Goal: Information Seeking & Learning: Find specific fact

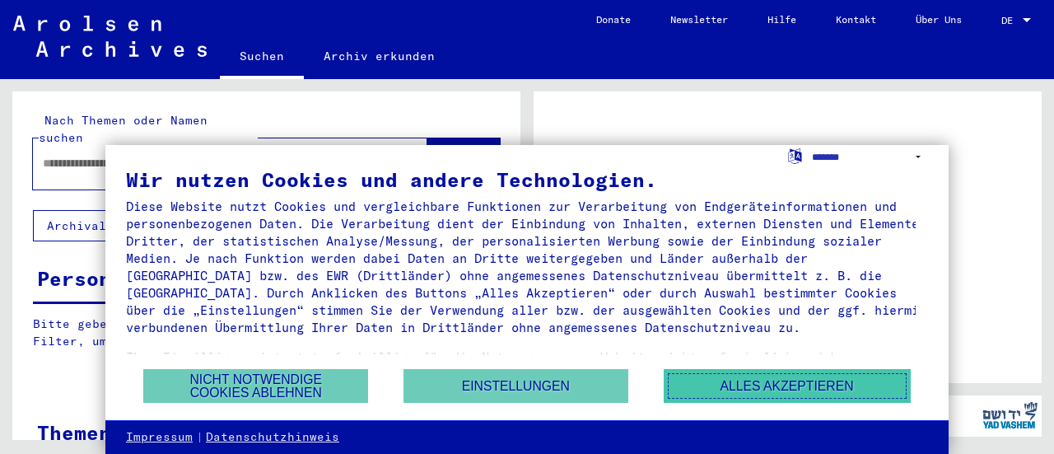
click at [832, 391] on button "Alles akzeptieren" at bounding box center [787, 386] width 247 height 34
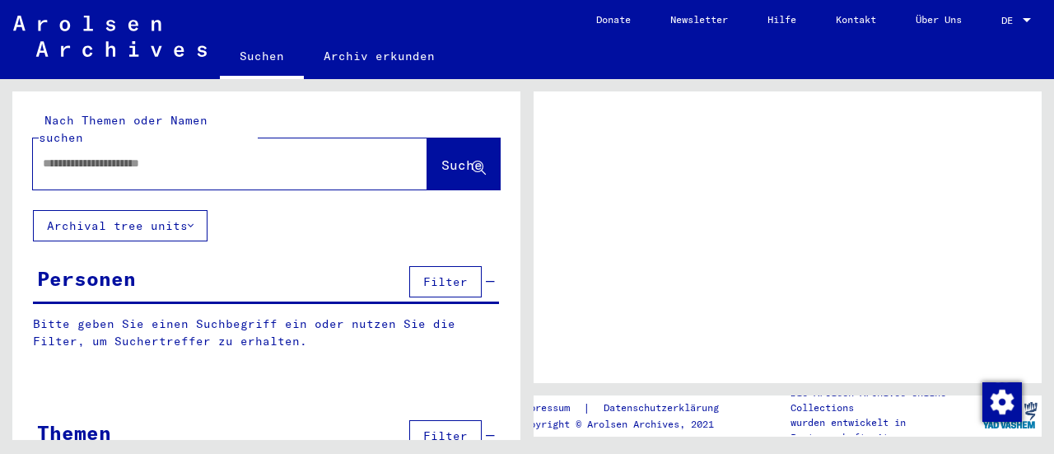
click at [165, 155] on input "text" at bounding box center [215, 163] width 345 height 17
type input "**********"
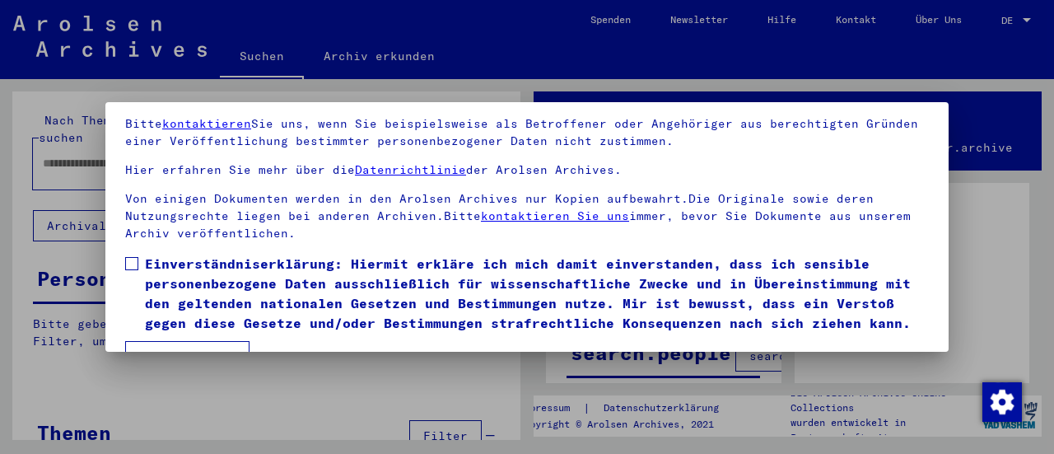
scroll to position [128, 0]
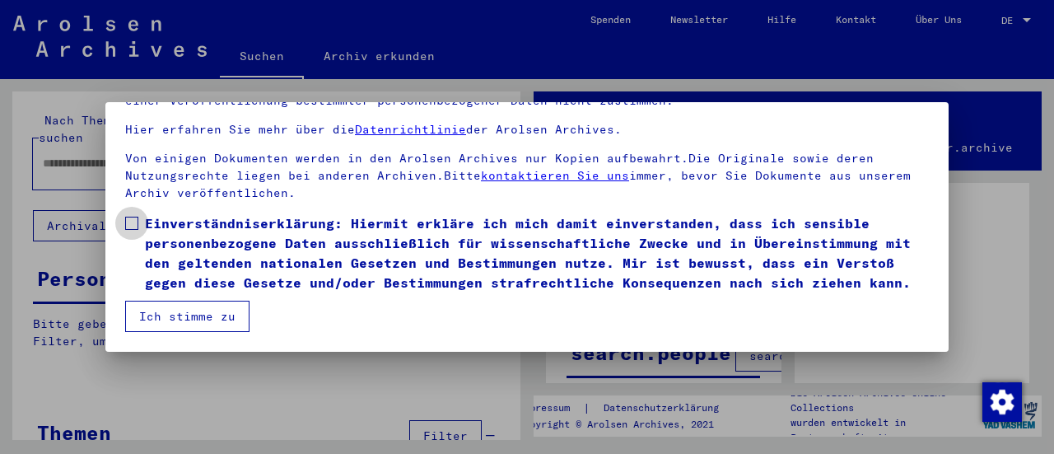
click at [140, 213] on label "Einverständniserklärung: Hiermit erkläre ich mich damit einverstanden, dass ich…" at bounding box center [527, 252] width 804 height 79
drag, startPoint x: 183, startPoint y: 316, endPoint x: 196, endPoint y: 304, distance: 18.1
click at [183, 313] on button "Ich stimme zu" at bounding box center [187, 316] width 124 height 31
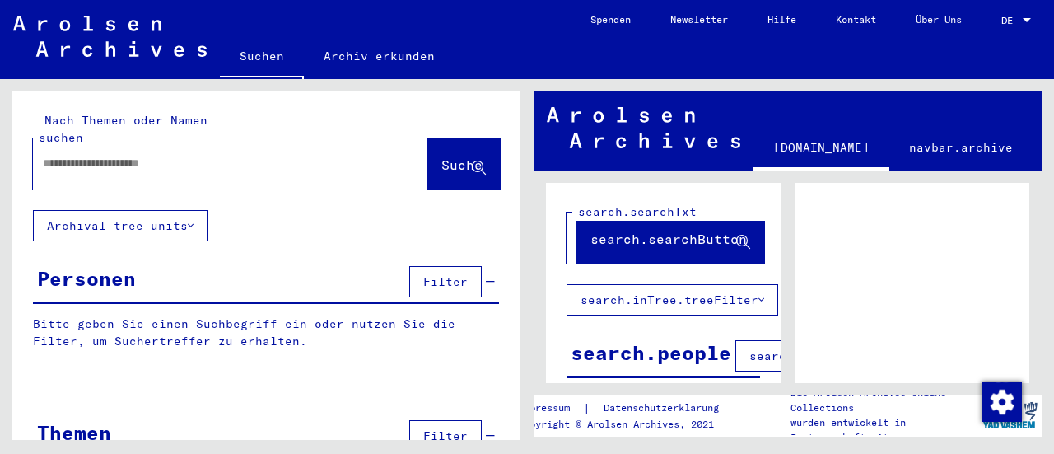
click at [188, 155] on input "text" at bounding box center [215, 163] width 345 height 17
click at [441, 156] on span "Suche" at bounding box center [461, 164] width 41 height 16
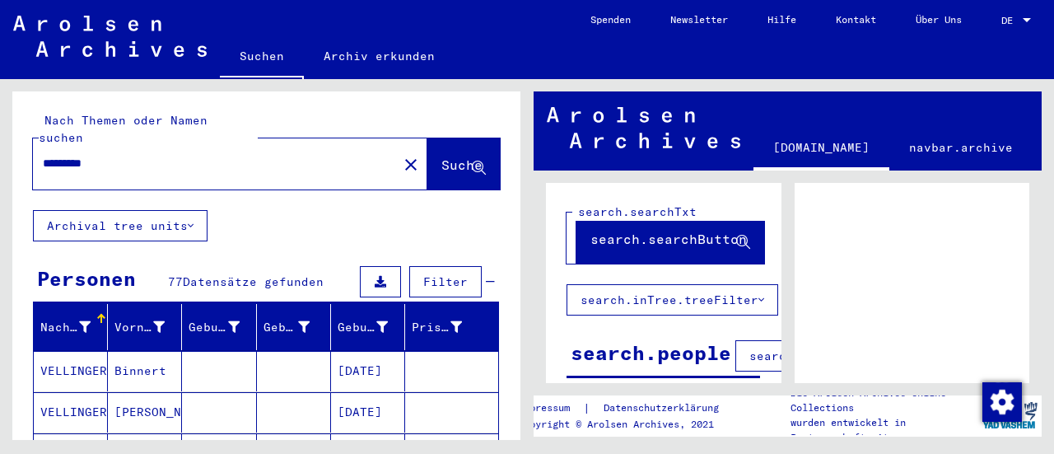
click at [147, 155] on input "*********" at bounding box center [215, 163] width 345 height 17
click at [441, 156] on span "Suche" at bounding box center [461, 164] width 41 height 16
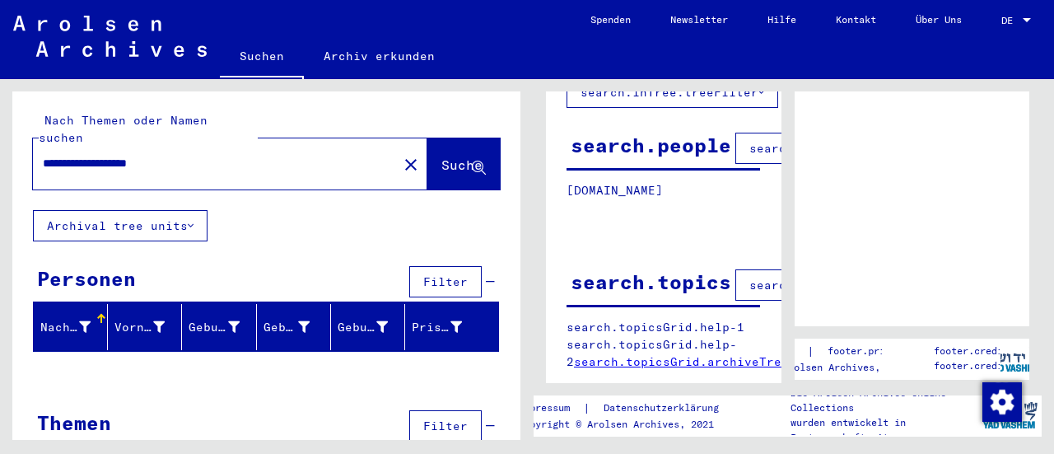
drag, startPoint x: 206, startPoint y: 149, endPoint x: 117, endPoint y: 146, distance: 89.0
click at [117, 155] on input "**********" at bounding box center [215, 163] width 345 height 17
type input "**********"
click at [441, 156] on span "Suche" at bounding box center [461, 164] width 41 height 16
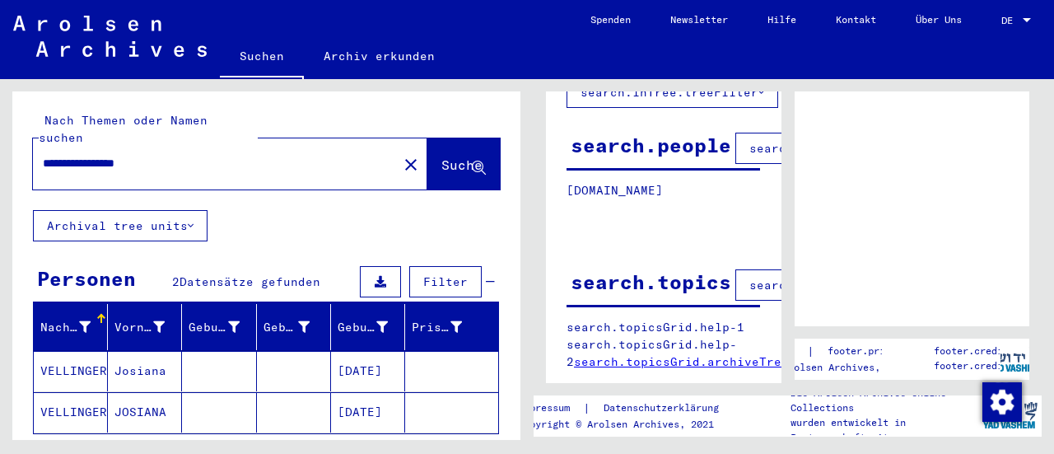
scroll to position [82, 0]
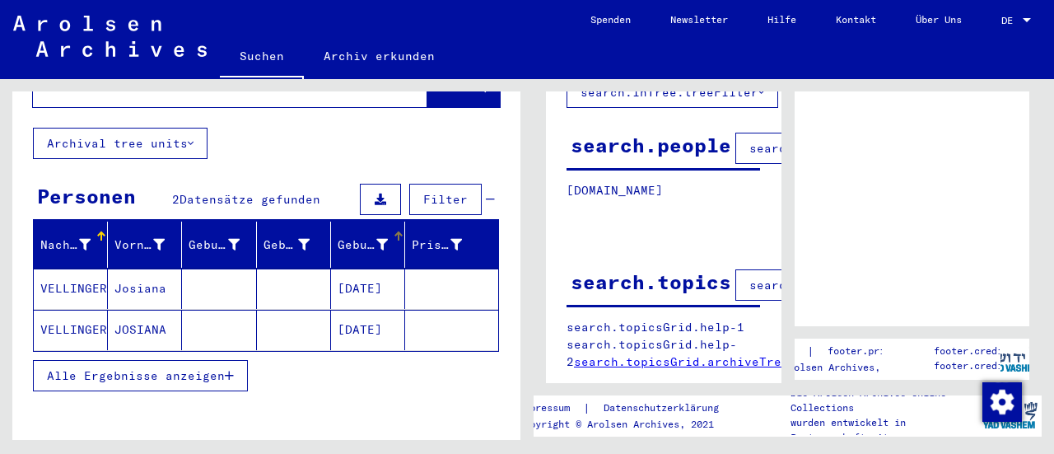
click at [376, 239] on icon at bounding box center [382, 245] width 12 height 12
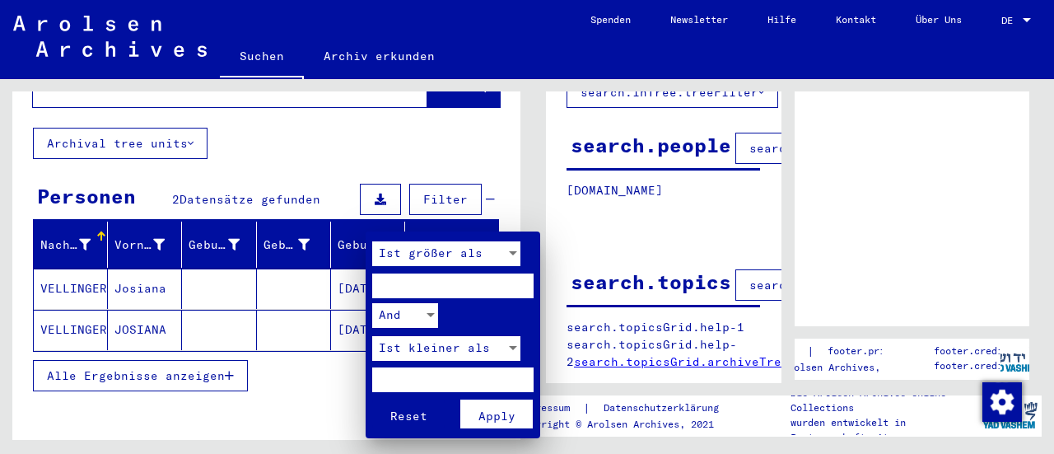
click at [371, 220] on div at bounding box center [527, 227] width 1054 height 454
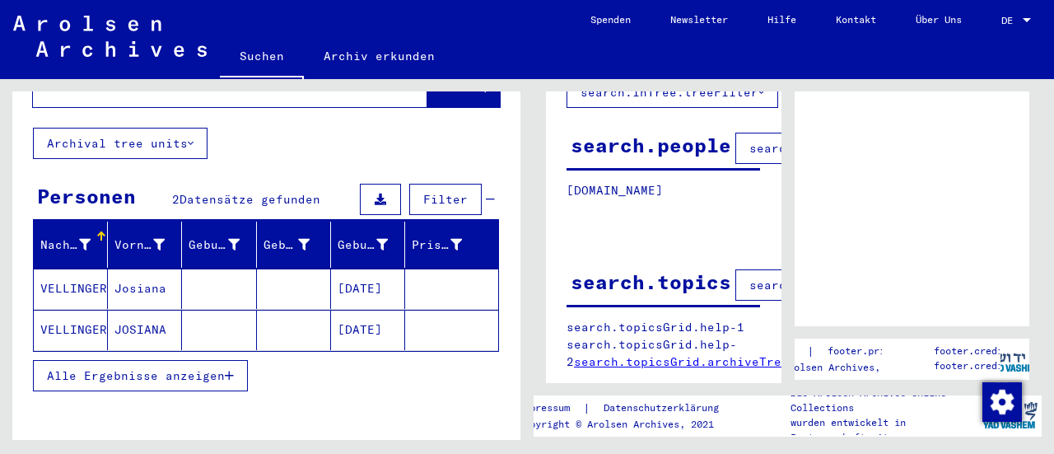
click at [78, 315] on mat-cell "VELLINGER" at bounding box center [71, 330] width 74 height 40
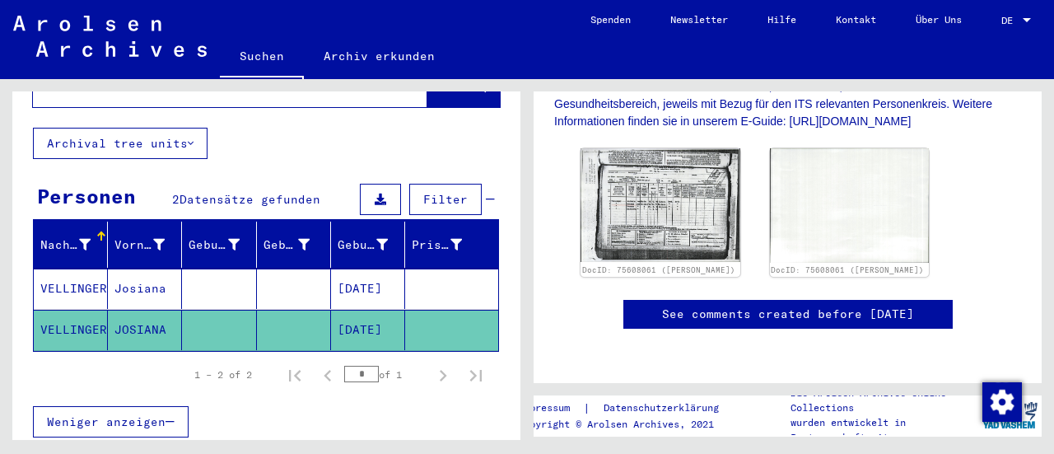
scroll to position [412, 0]
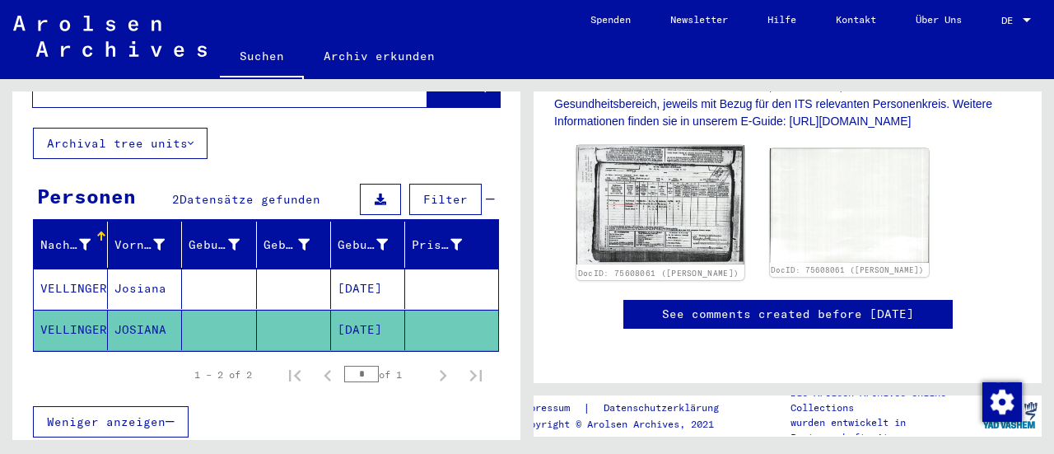
click at [665, 194] on img at bounding box center [659, 204] width 167 height 119
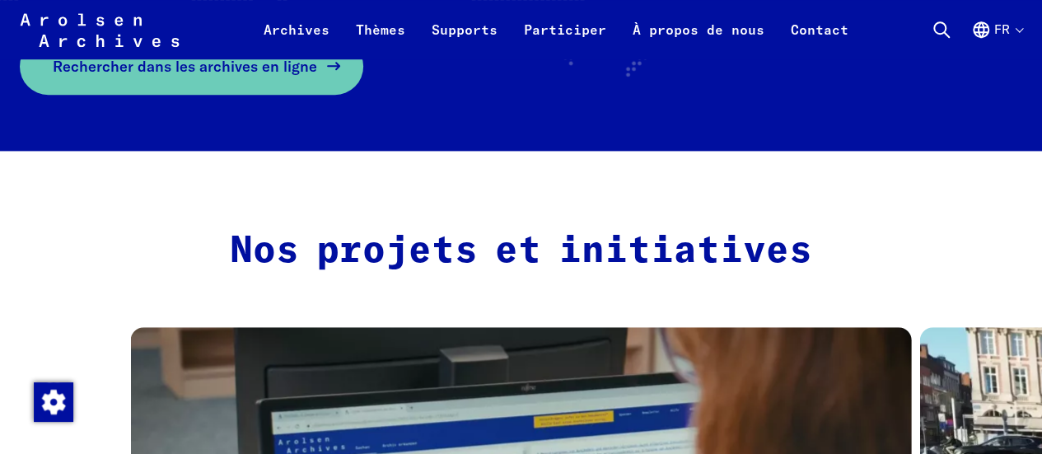
scroll to position [576, 0]
